Goal: Task Accomplishment & Management: Complete application form

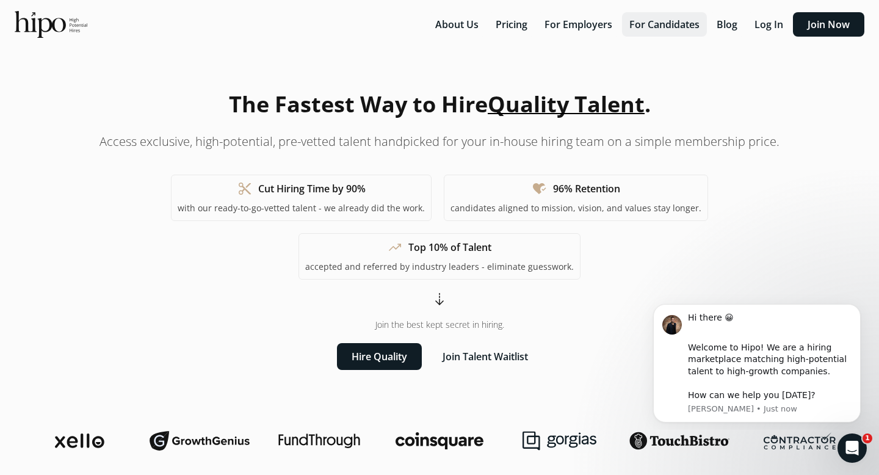
click at [457, 24] on button "For Candidates" at bounding box center [664, 24] width 85 height 24
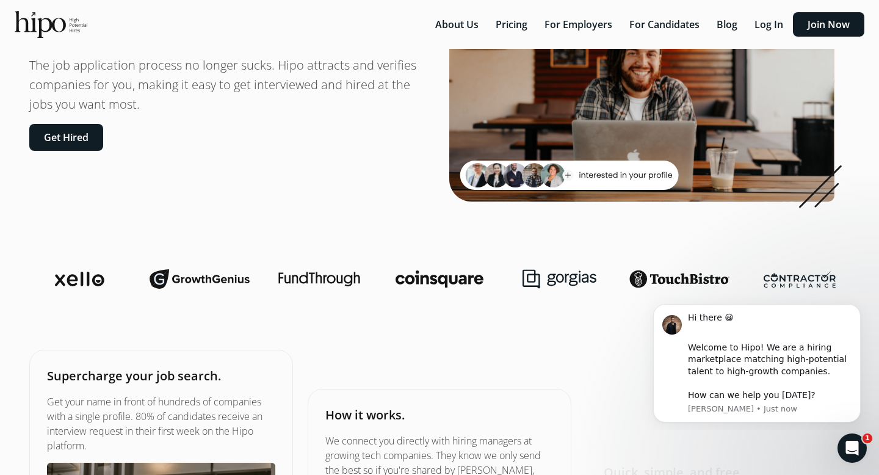
scroll to position [128, 0]
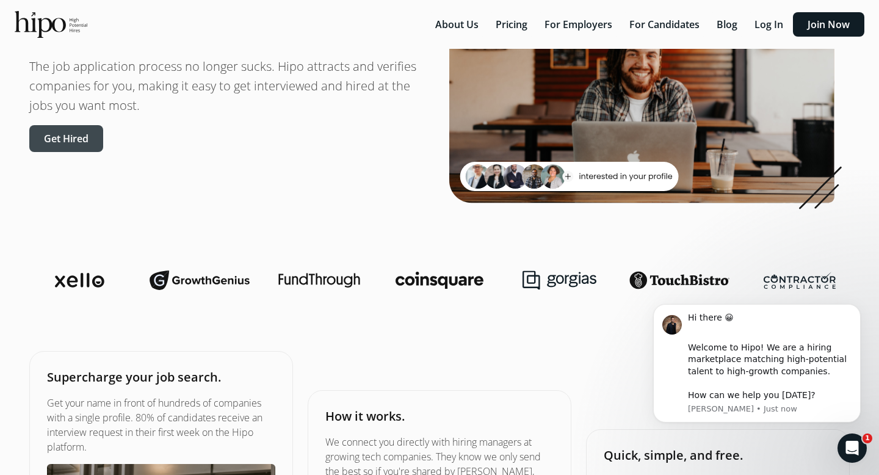
click at [70, 144] on button "Get Hired" at bounding box center [66, 138] width 74 height 27
